Goal: Transaction & Acquisition: Purchase product/service

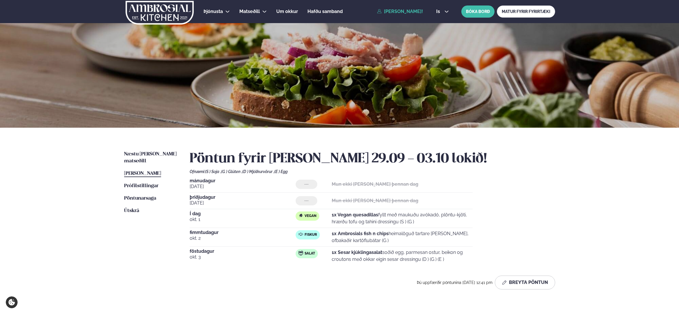
scroll to position [31, 0]
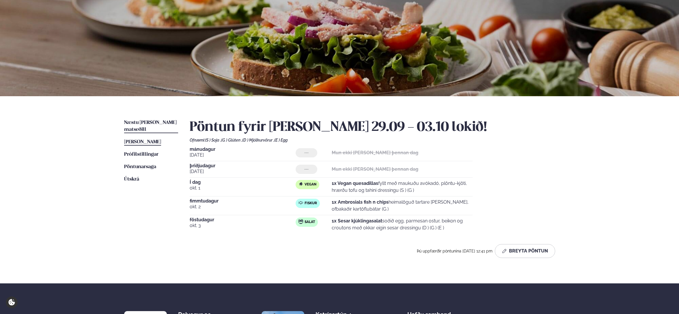
click at [144, 123] on span "Næstu [PERSON_NAME] matseðill" at bounding box center [150, 126] width 53 height 12
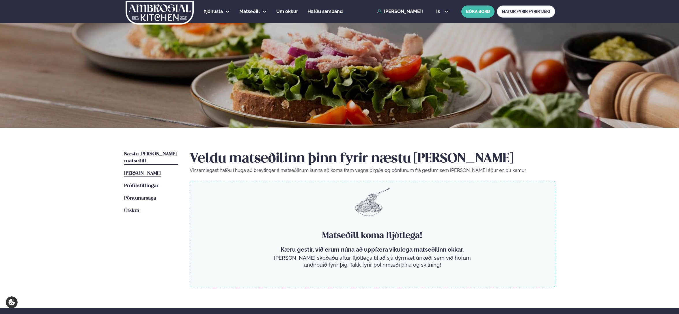
click at [151, 171] on span "[PERSON_NAME]" at bounding box center [142, 173] width 37 height 5
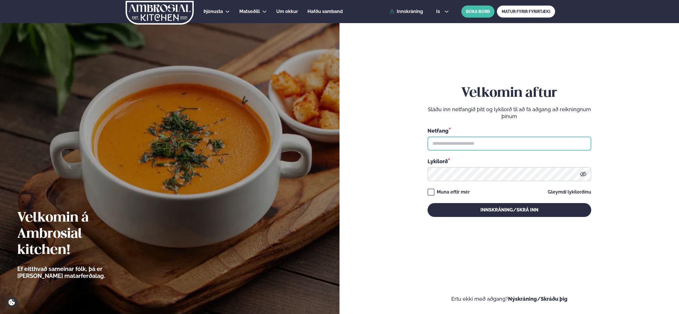
click at [504, 147] on input "text" at bounding box center [510, 144] width 164 height 14
type input "**********"
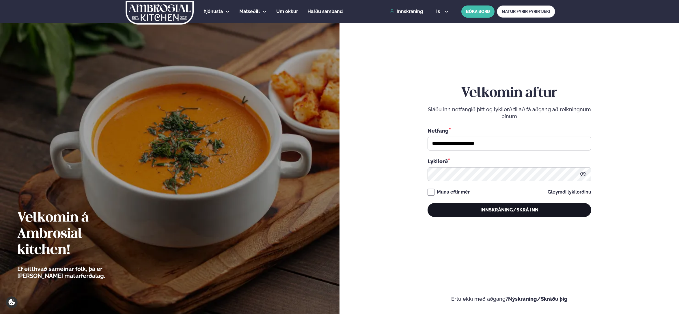
click at [517, 210] on button "Innskráning/Skrá inn" at bounding box center [510, 210] width 164 height 14
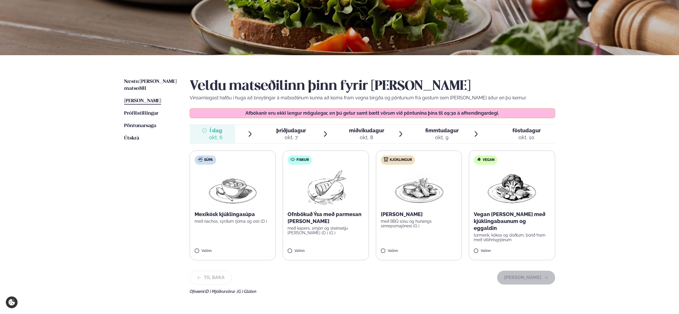
scroll to position [74, 0]
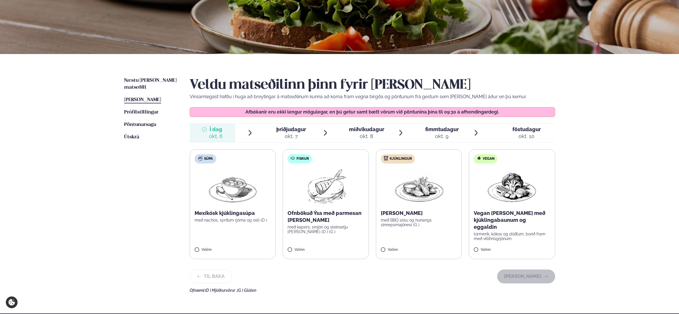
click at [292, 131] on span "þriðjudagur" at bounding box center [291, 129] width 30 height 6
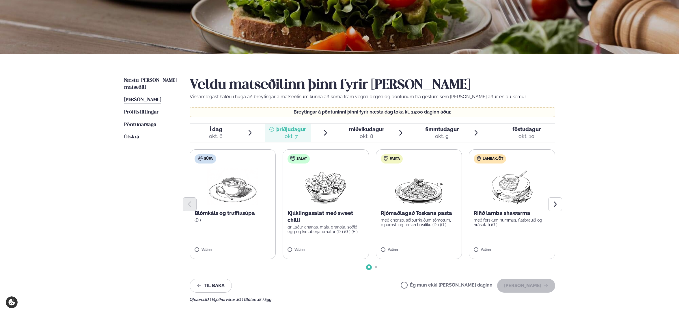
click at [342, 220] on p "Kjúklingasalat með sweet chilli" at bounding box center [326, 217] width 77 height 14
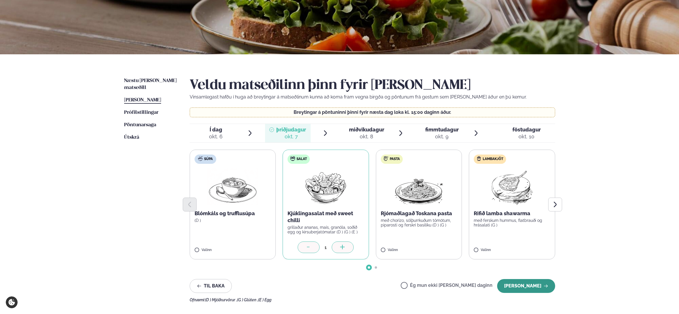
click at [526, 284] on button "[PERSON_NAME]" at bounding box center [526, 286] width 58 height 14
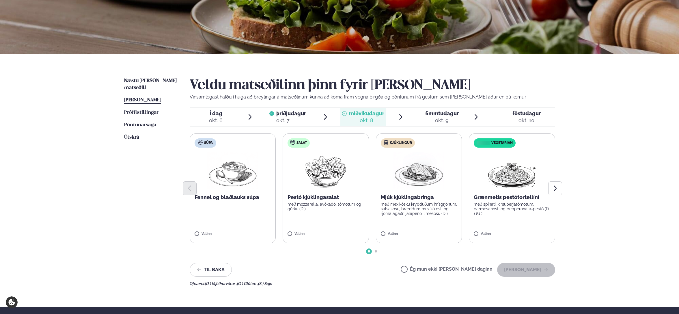
scroll to position [75, 0]
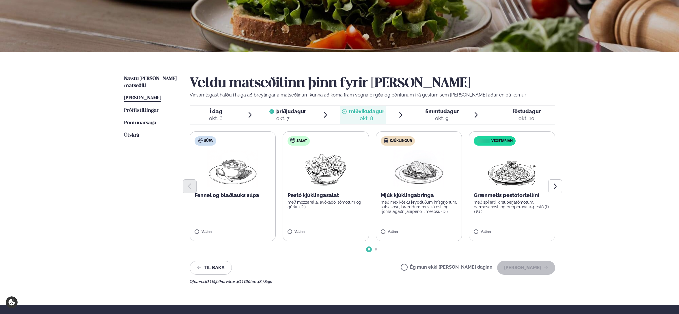
click at [398, 185] on div at bounding box center [373, 186] width 366 height 14
click at [421, 229] on label "Kjúklingur Mjúk kjúklingabringa með mexíkósku krydduðum hrísgrjónum, salsasósu,…" at bounding box center [419, 186] width 86 height 110
click at [530, 267] on button "[PERSON_NAME]" at bounding box center [526, 268] width 58 height 14
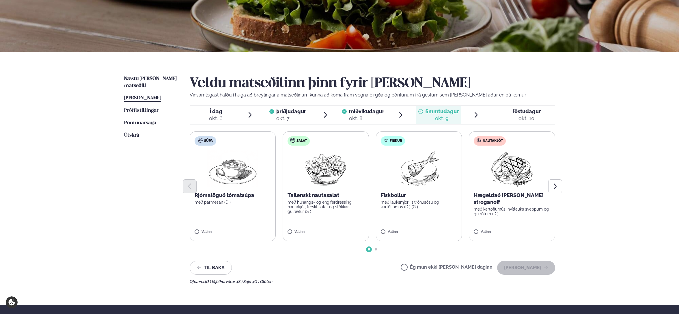
click at [302, 220] on label "Salat Taílenskt nautasalat með hunangs- og engiferdressing, nautakjöt, ferskt s…" at bounding box center [326, 186] width 86 height 110
click at [529, 269] on button "[PERSON_NAME]" at bounding box center [526, 268] width 58 height 14
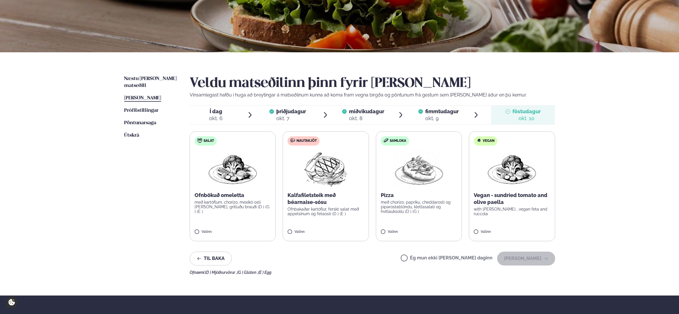
click at [317, 182] on img at bounding box center [325, 168] width 51 height 37
click at [517, 259] on button "[PERSON_NAME]" at bounding box center [526, 259] width 58 height 14
